Goal: Information Seeking & Learning: Learn about a topic

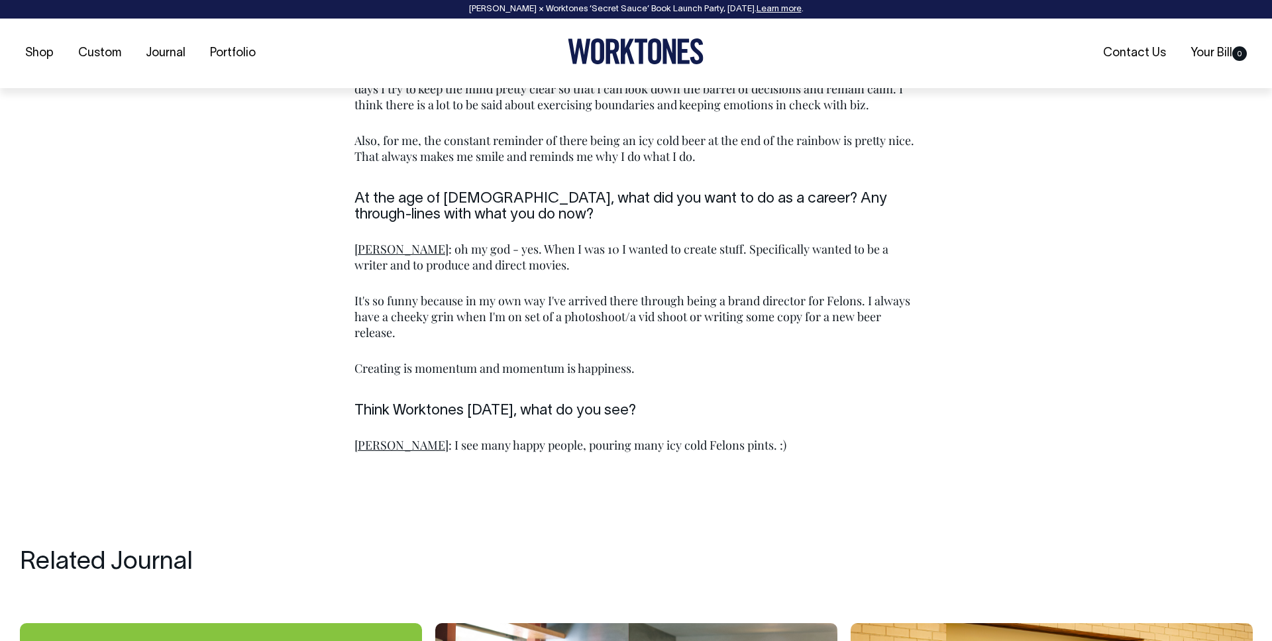
scroll to position [1820, 0]
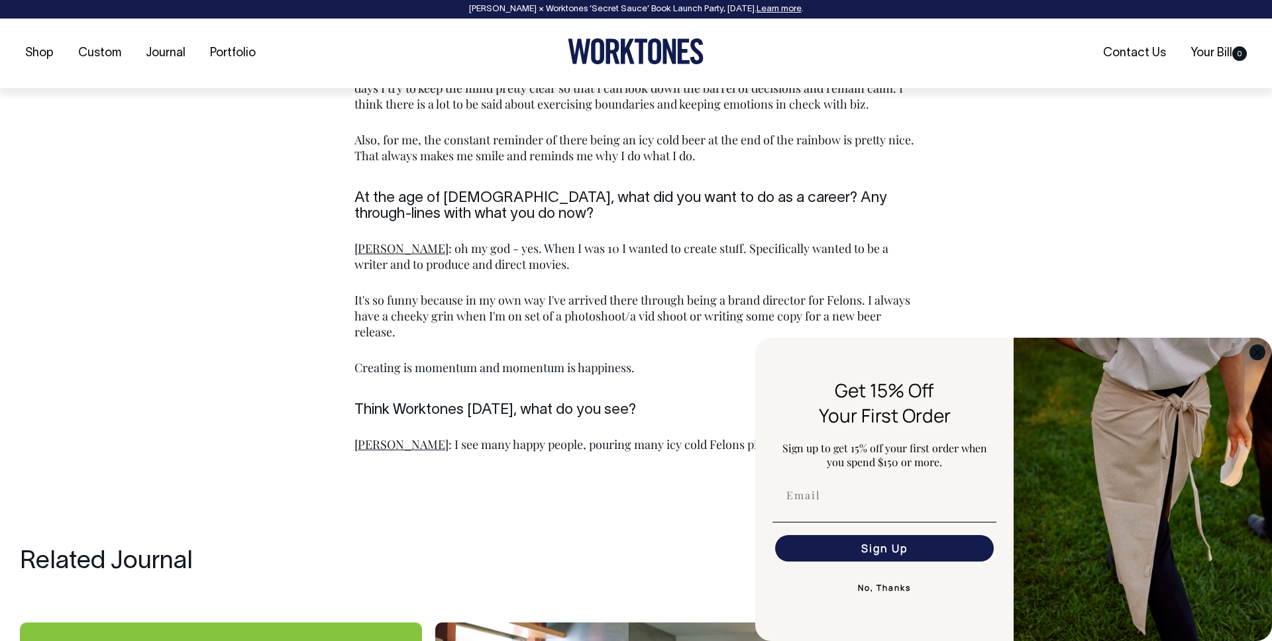
click at [1253, 352] on circle "Close dialog" at bounding box center [1257, 351] width 15 height 15
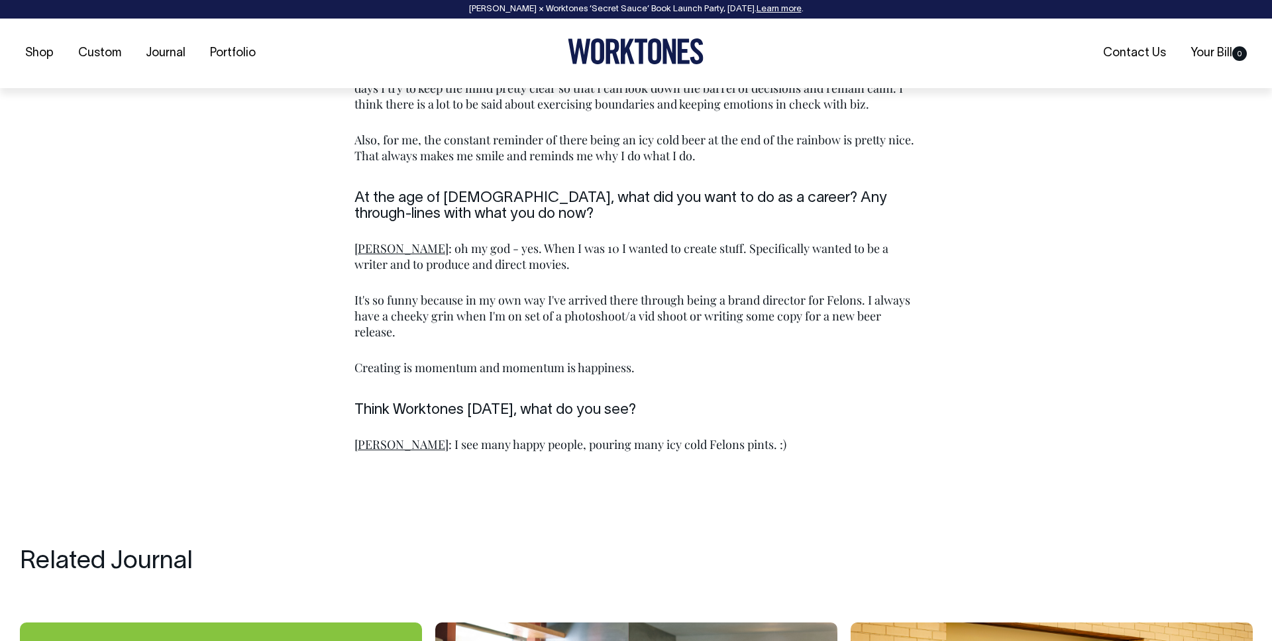
click at [674, 197] on h6 "At the age of [DEMOGRAPHIC_DATA], what did you want to do as a career? Any thro…" at bounding box center [635, 206] width 563 height 32
click at [661, 229] on div "[PERSON_NAME] : oh my god - yes. When I was 10 I wanted to create stuff. Specif…" at bounding box center [635, 312] width 563 height 167
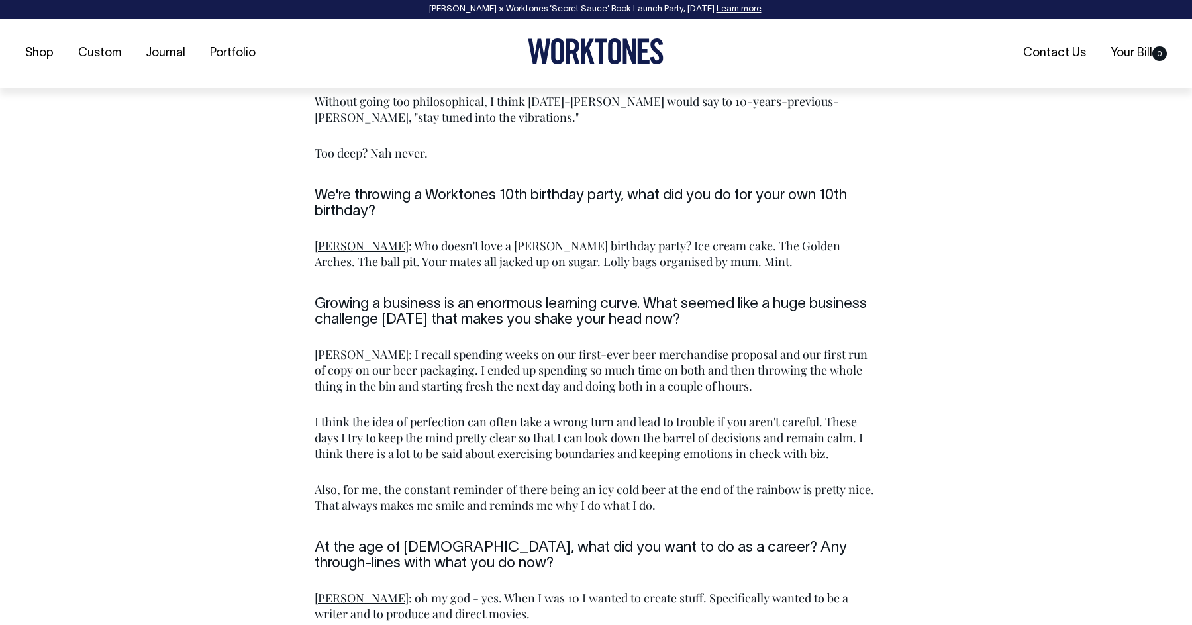
scroll to position [1432, 0]
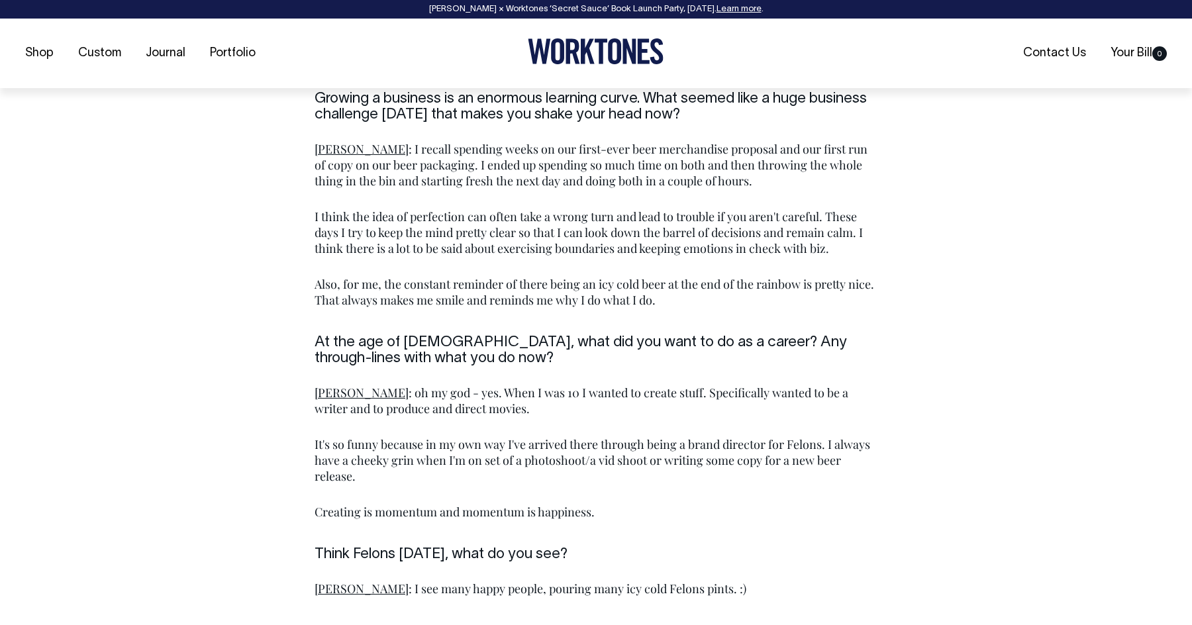
click at [421, 335] on h6 "At the age of [DEMOGRAPHIC_DATA], what did you want to do as a career? Any thro…" at bounding box center [596, 351] width 563 height 32
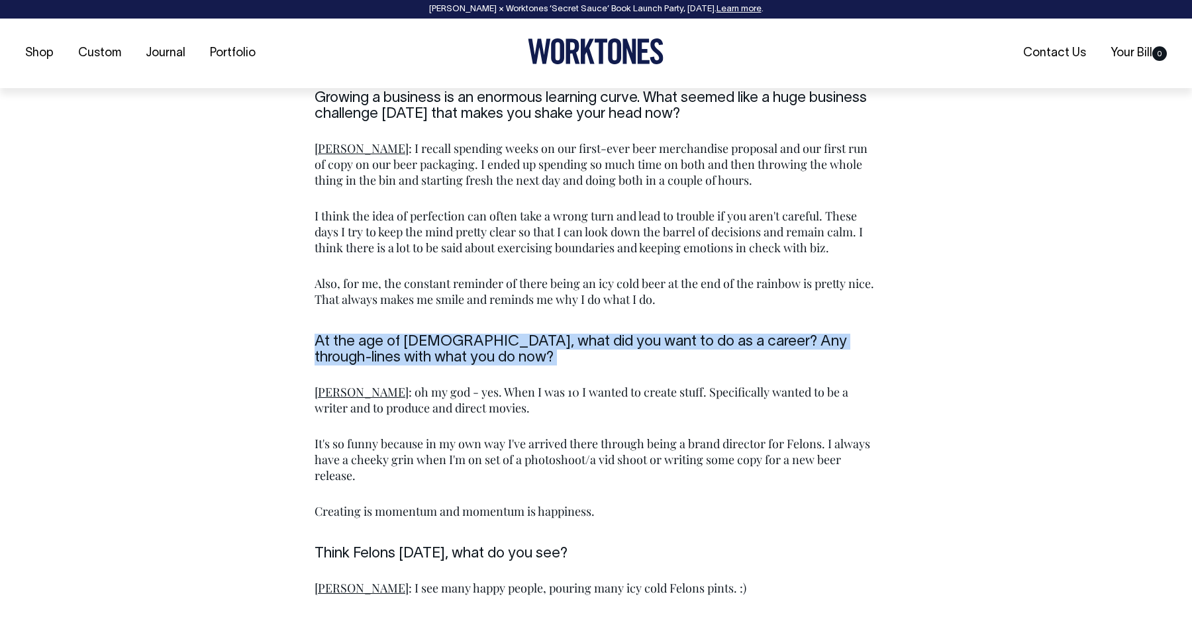
click at [421, 334] on h6 "At the age of [DEMOGRAPHIC_DATA], what did you want to do as a career? Any thro…" at bounding box center [596, 350] width 563 height 32
click at [575, 334] on h6 "At the age of [DEMOGRAPHIC_DATA], what did you want to do as a career? Any thro…" at bounding box center [596, 350] width 563 height 32
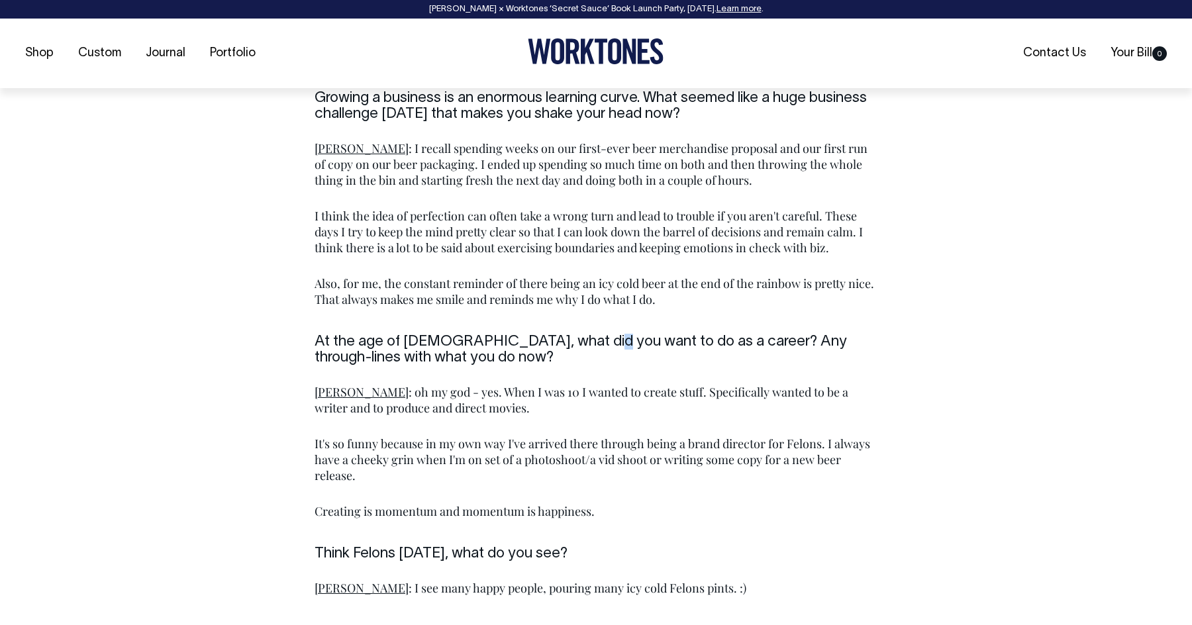
click at [575, 334] on h6 "At the age of [DEMOGRAPHIC_DATA], what did you want to do as a career? Any thro…" at bounding box center [596, 350] width 563 height 32
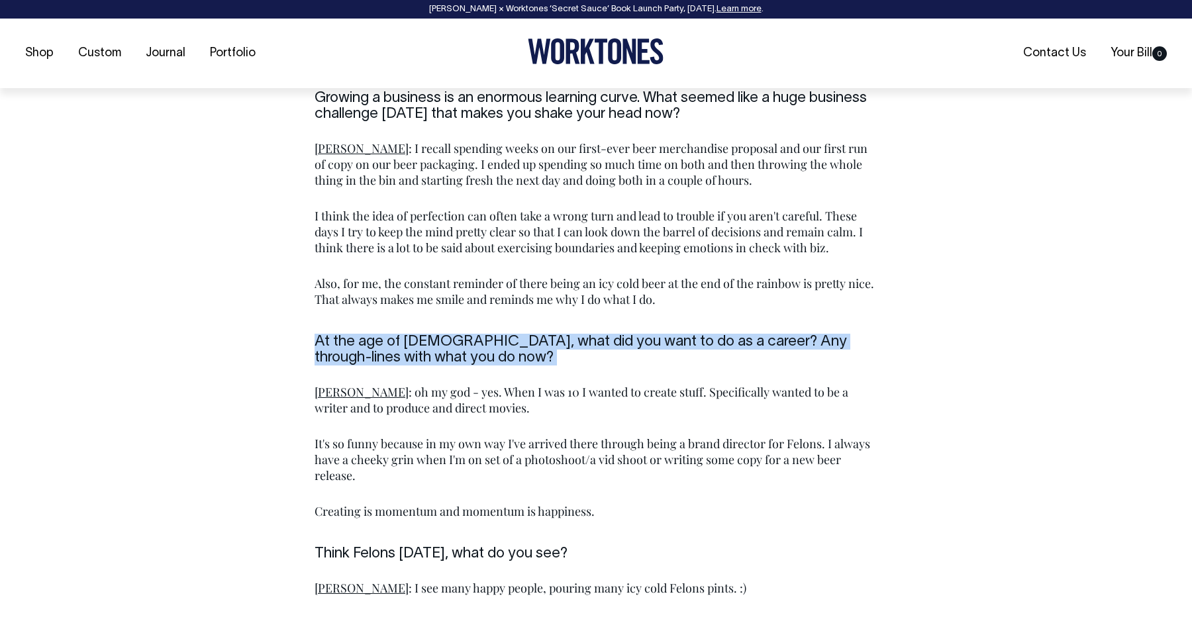
click at [575, 334] on h6 "At the age of [DEMOGRAPHIC_DATA], what did you want to do as a career? Any thro…" at bounding box center [596, 350] width 563 height 32
click at [703, 372] on div "[PERSON_NAME] : oh my god - yes. When I was 10 I wanted to create stuff. Specif…" at bounding box center [596, 455] width 563 height 167
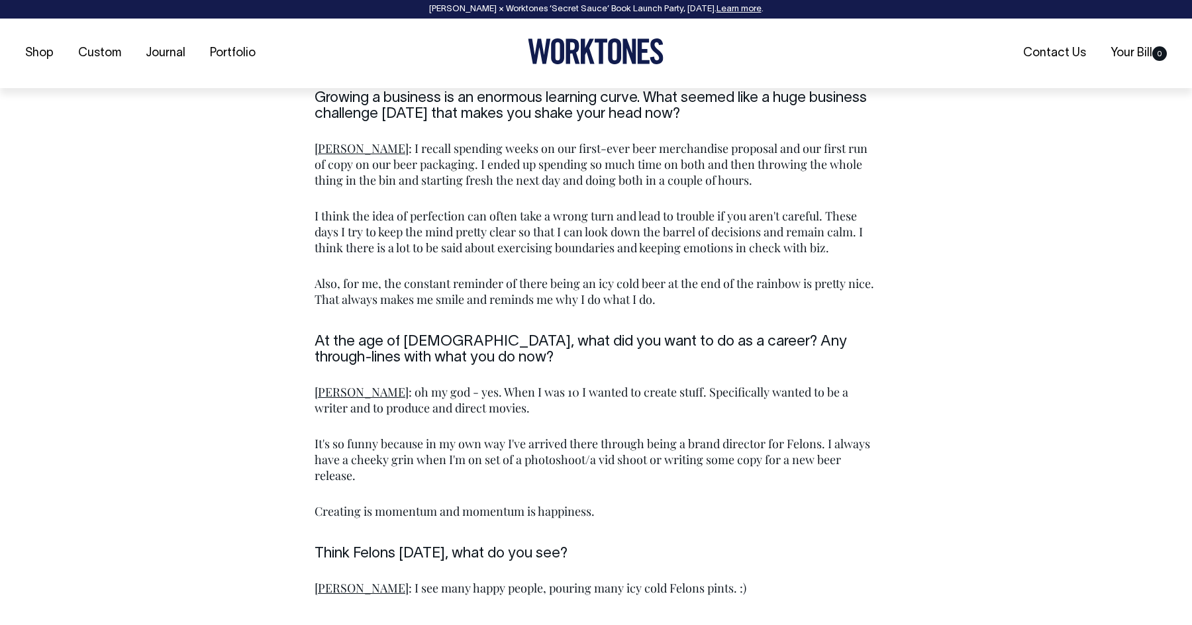
click at [386, 436] on p "It's so funny because in my own way I've arrived there through being a brand di…" at bounding box center [596, 460] width 563 height 48
click at [372, 447] on p "It's so funny because in my own way I've arrived there through being a brand di…" at bounding box center [596, 460] width 563 height 48
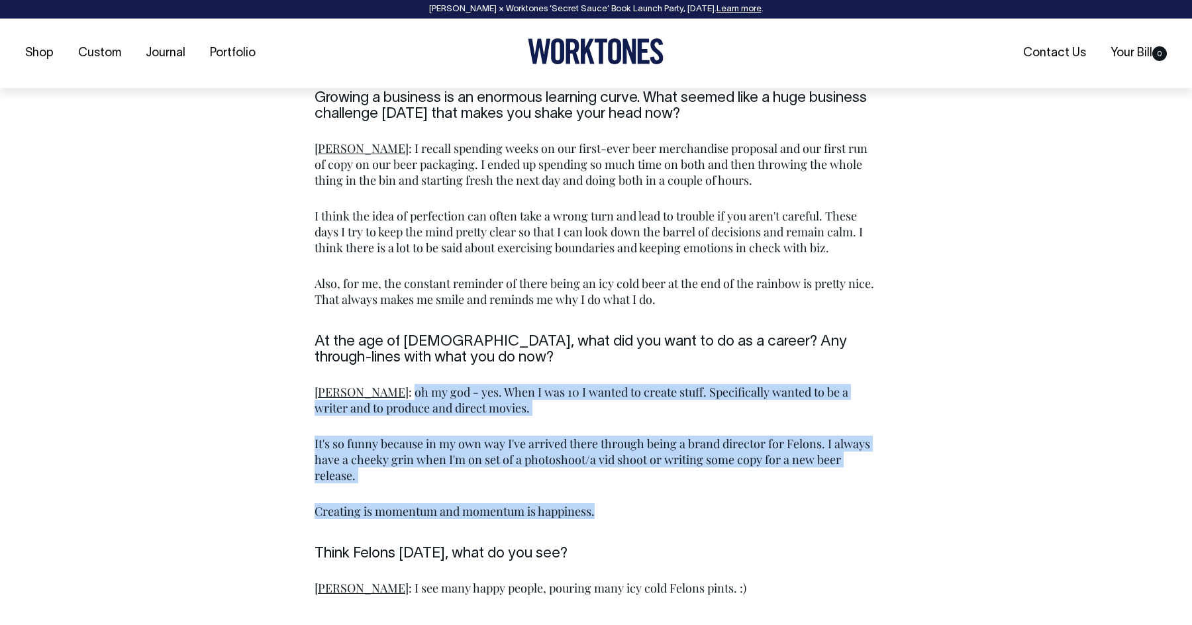
drag, startPoint x: 625, startPoint y: 498, endPoint x: 351, endPoint y: 383, distance: 297.5
click at [351, 384] on div "[PERSON_NAME] : oh my god - yes. When I was 10 I wanted to create stuff. Specif…" at bounding box center [596, 451] width 563 height 135
copy div "oh my god - yes. When I was 10 I wanted to create stuff. Specifically wanted to…"
click at [729, 407] on div "[PERSON_NAME] : oh my god - yes. When I was 10 I wanted to create stuff. Specif…" at bounding box center [596, 451] width 563 height 135
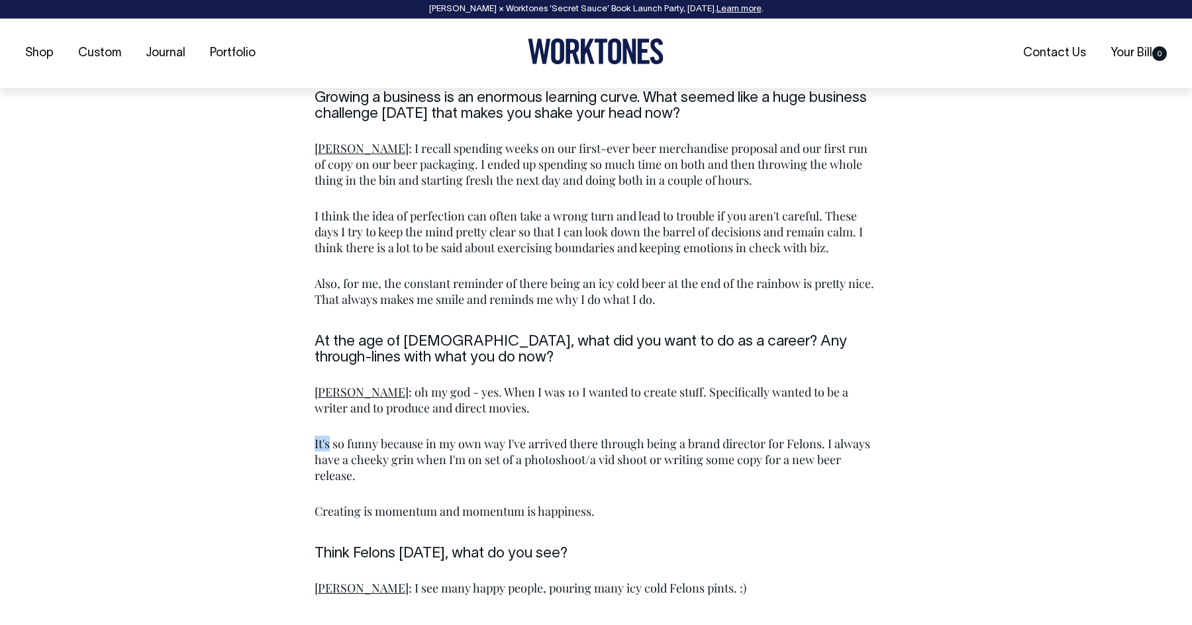
click at [729, 407] on div "[PERSON_NAME] : oh my god - yes. When I was 10 I wanted to create stuff. Specif…" at bounding box center [596, 451] width 563 height 135
click at [456, 388] on p "Dean : oh my god - yes. When I was 10 I wanted to create stuff. Specifically wa…" at bounding box center [596, 400] width 563 height 32
click at [395, 384] on p "Dean : oh my god - yes. When I was 10 I wanted to create stuff. Specifically wa…" at bounding box center [596, 400] width 563 height 32
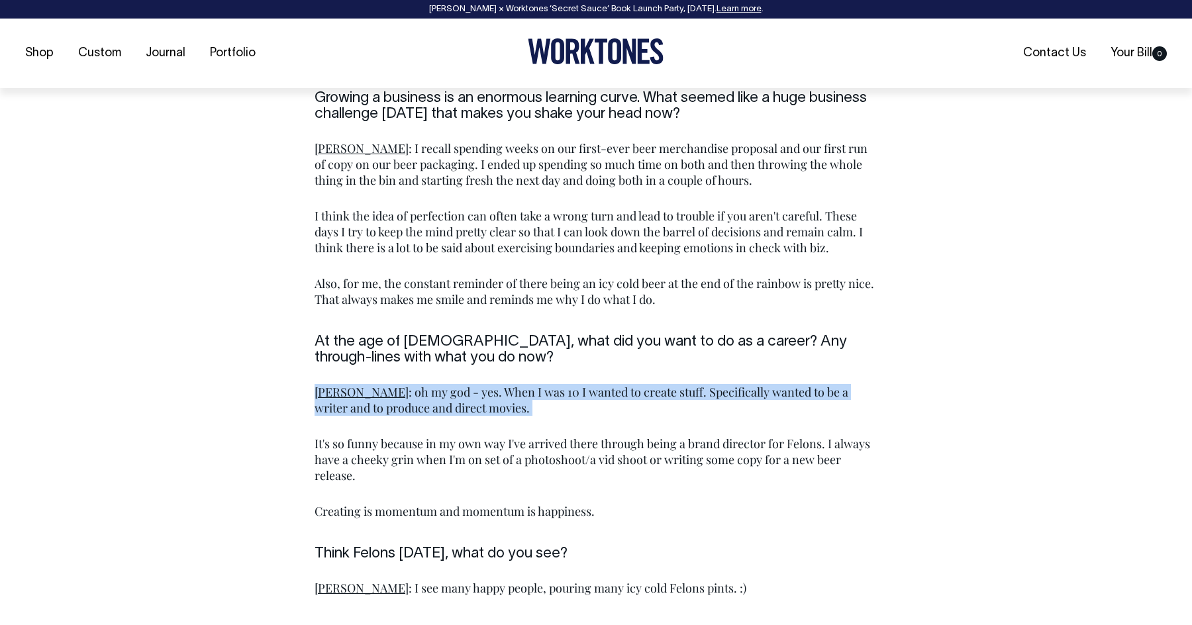
click at [395, 384] on p "Dean : oh my god - yes. When I was 10 I wanted to create stuff. Specifically wa…" at bounding box center [596, 400] width 563 height 32
click at [431, 416] on div "[PERSON_NAME] : oh my god - yes. When I was 10 I wanted to create stuff. Specif…" at bounding box center [596, 451] width 563 height 135
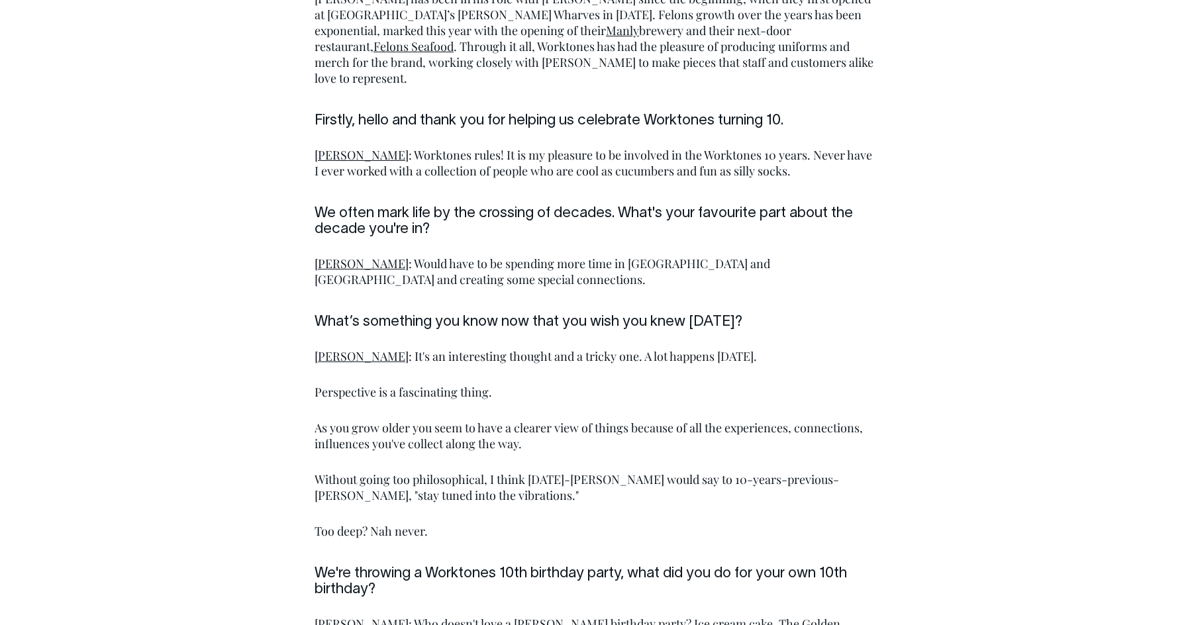
scroll to position [1053, 0]
